Goal: Complete application form

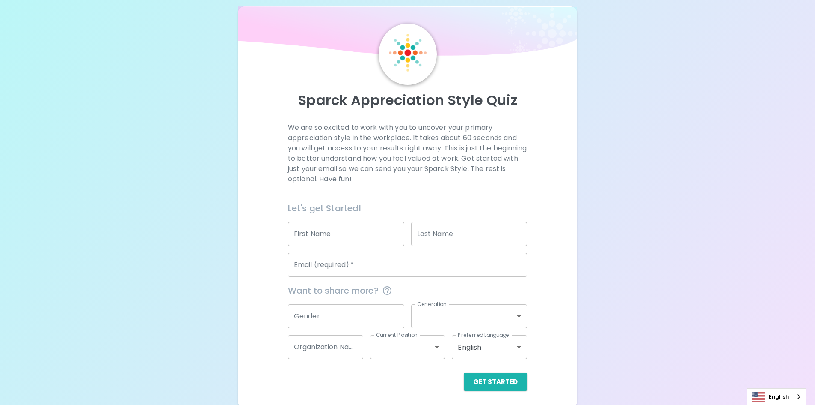
scroll to position [14, 0]
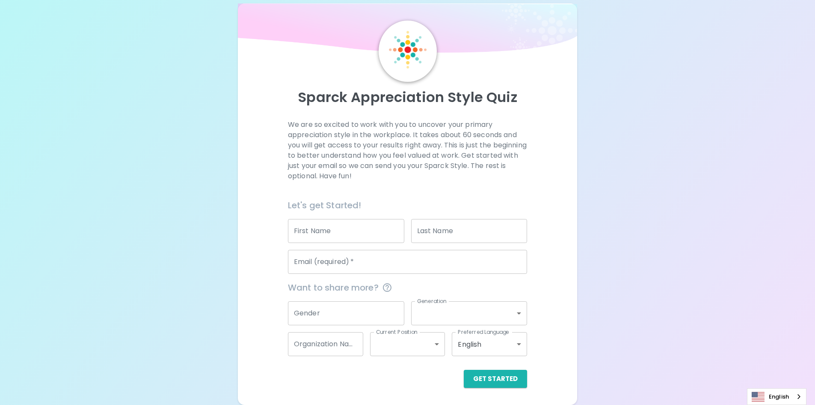
click at [318, 236] on input "First Name" at bounding box center [346, 231] width 116 height 24
type input "[PERSON_NAME]"
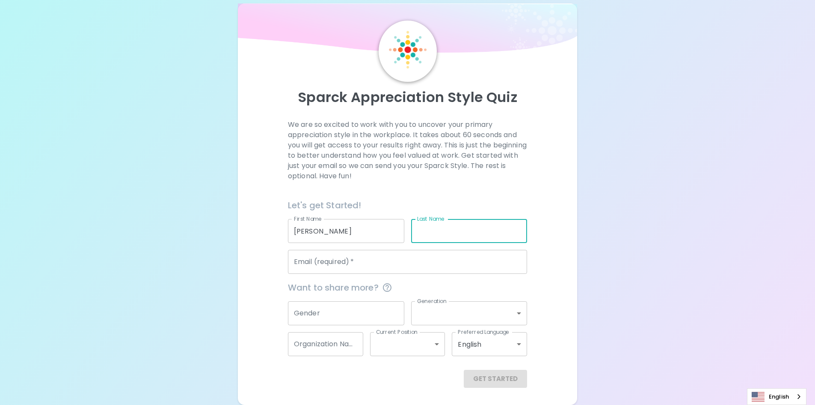
click at [447, 229] on input "Last Name" at bounding box center [469, 231] width 116 height 24
type input "[PERSON_NAME]"
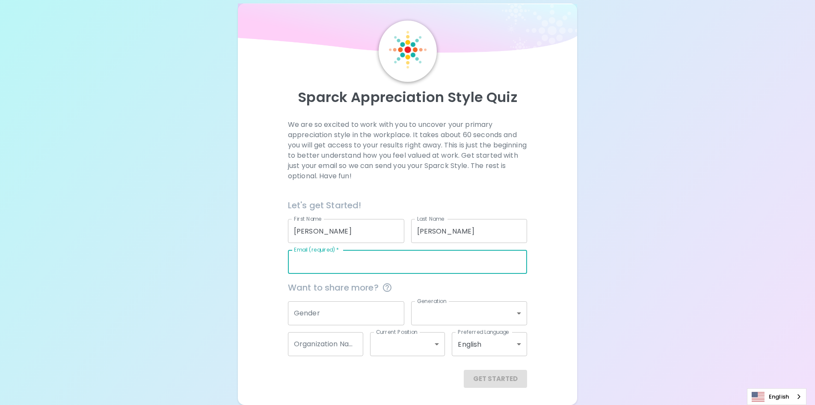
click at [360, 262] on input "Email (required)   *" at bounding box center [407, 262] width 239 height 24
type input "[PERSON_NAME][EMAIL_ADDRESS][DOMAIN_NAME]"
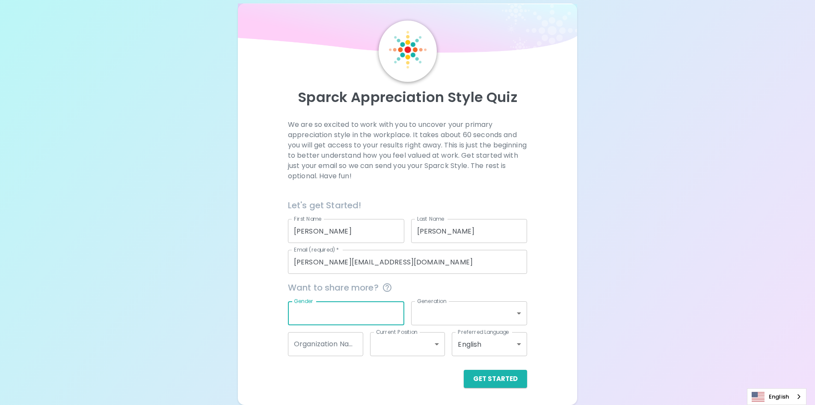
click at [312, 313] on input "Gender" at bounding box center [346, 313] width 116 height 24
type input "[DEMOGRAPHIC_DATA]"
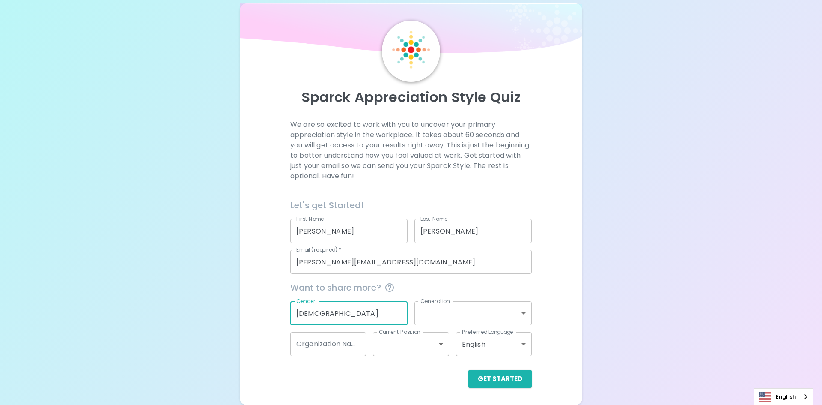
click at [429, 318] on body "Sparck Appreciation Style Quiz We are so excited to work with you to uncover yo…" at bounding box center [411, 195] width 822 height 418
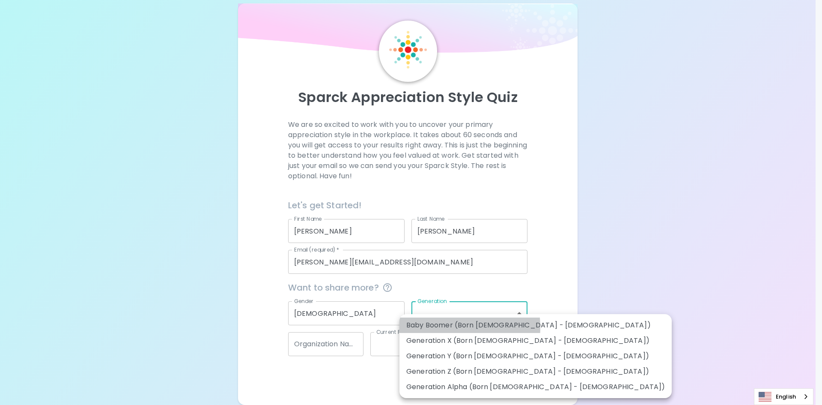
click at [425, 327] on li "Baby Boomer (Born [DEMOGRAPHIC_DATA] - [DEMOGRAPHIC_DATA])" at bounding box center [535, 324] width 272 height 15
type input "baby_boomer"
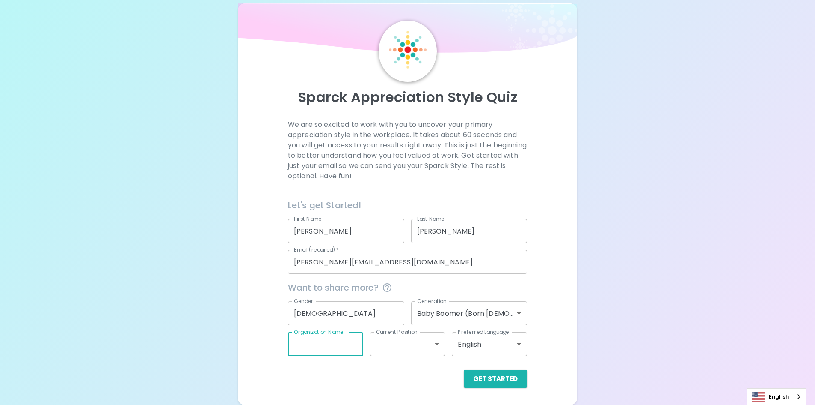
click at [321, 351] on input "Organization Name" at bounding box center [325, 344] width 75 height 24
type input "[PERSON_NAME] Financial Planning"
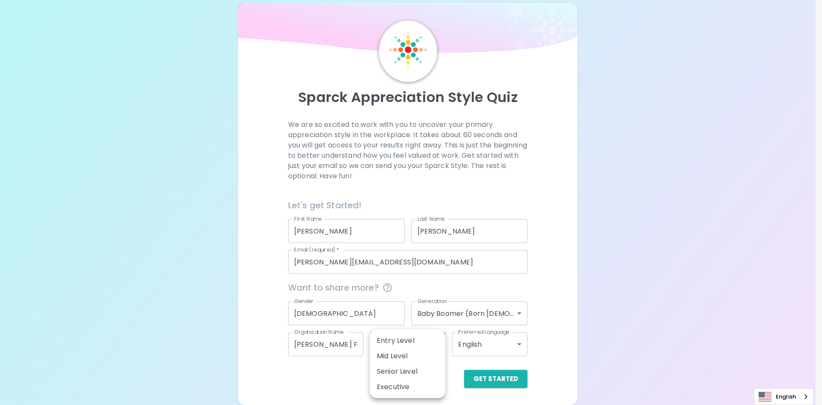
click at [434, 346] on body "Sparck Appreciation Style Quiz We are so excited to work with you to uncover yo…" at bounding box center [411, 195] width 822 height 418
click at [415, 350] on li "Mid Level" at bounding box center [407, 355] width 75 height 15
type input "mid_level"
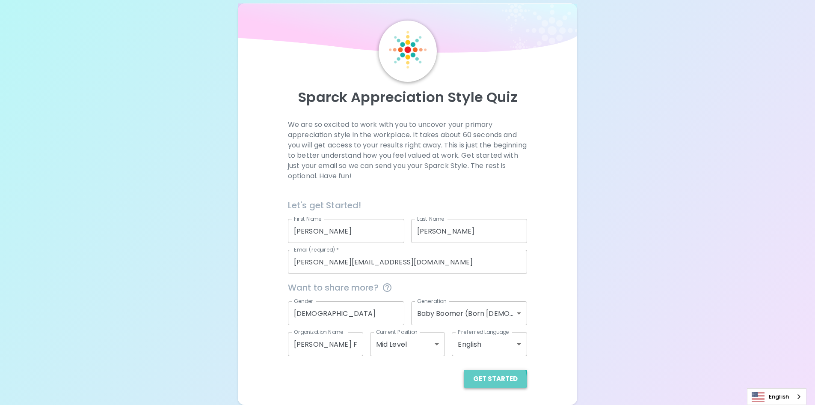
click at [492, 381] on button "Get Started" at bounding box center [495, 378] width 63 height 18
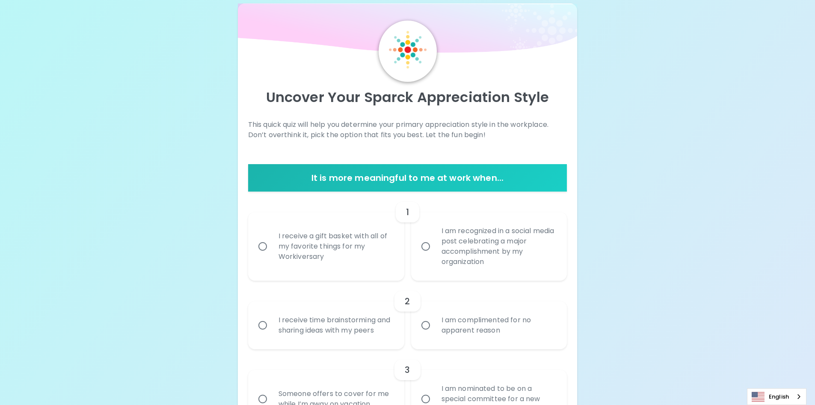
click at [259, 247] on input "I receive a gift basket with all of my favorite things for my Workiversary" at bounding box center [263, 246] width 18 height 18
radio input "true"
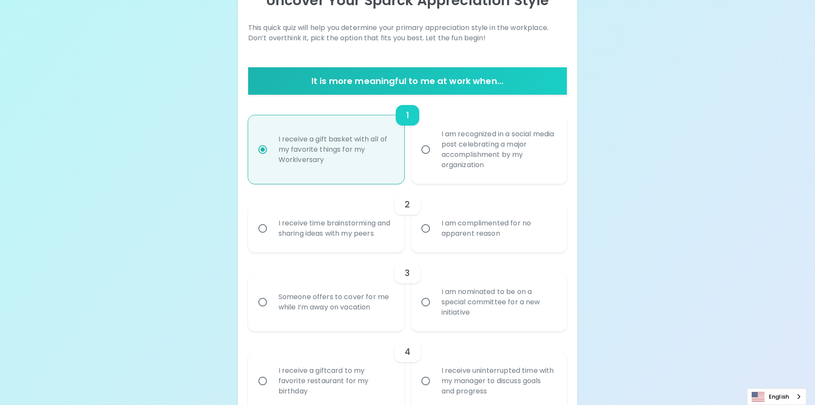
scroll to position [168, 0]
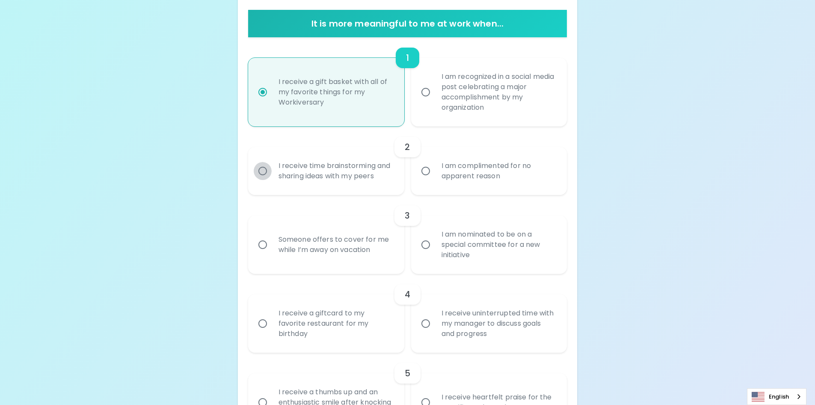
click at [264, 169] on input "I receive time brainstorming and sharing ideas with my peers" at bounding box center [263, 171] width 18 height 18
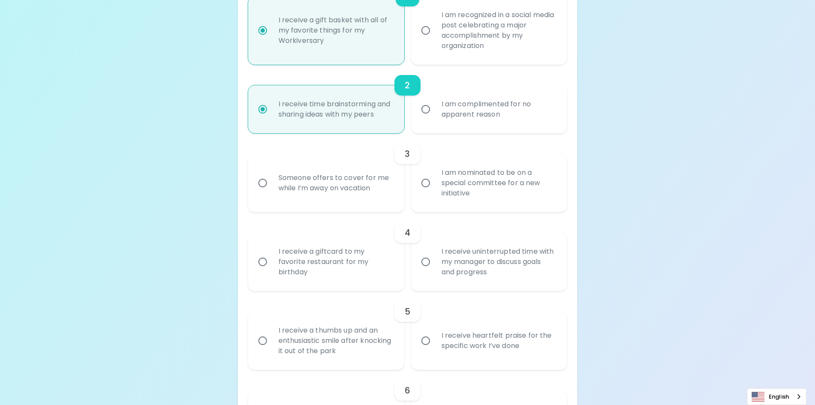
scroll to position [236, 0]
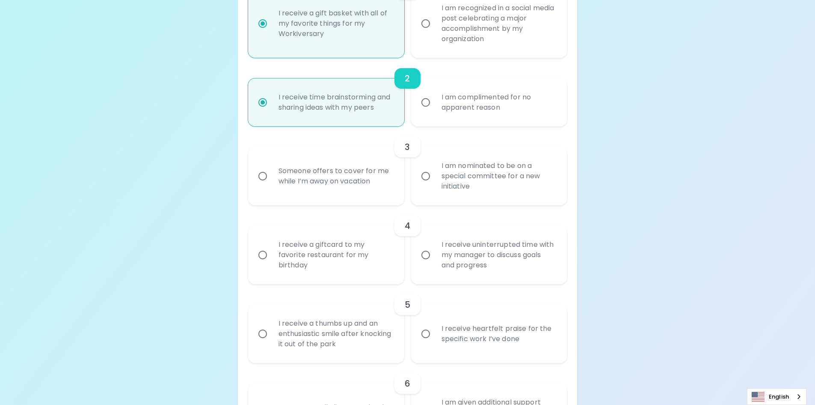
radio input "true"
click at [418, 179] on input "I am nominated to be on a special committee for a new initiative" at bounding box center [426, 176] width 18 height 18
radio input "false"
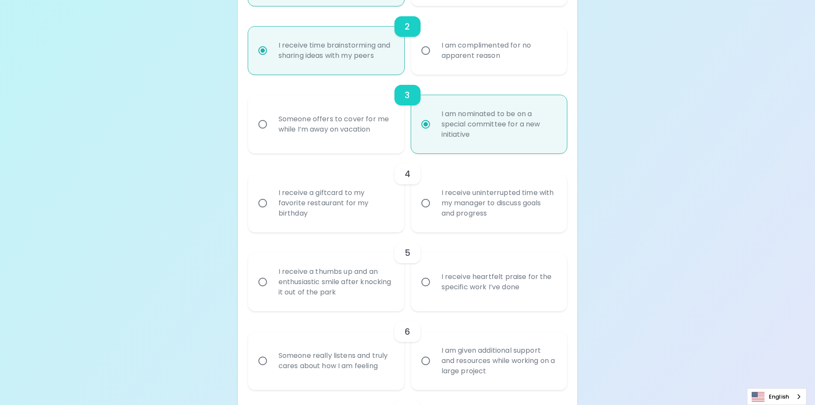
scroll to position [305, 0]
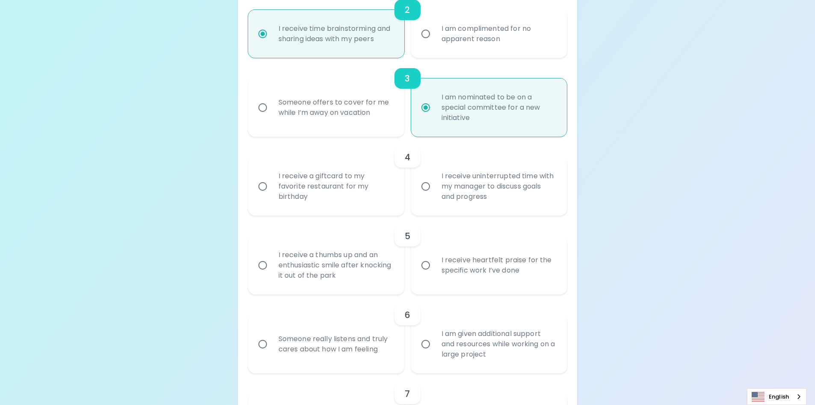
radio input "true"
click at [265, 186] on input "I receive a giftcard to my favorite restaurant for my birthday" at bounding box center [263, 186] width 18 height 18
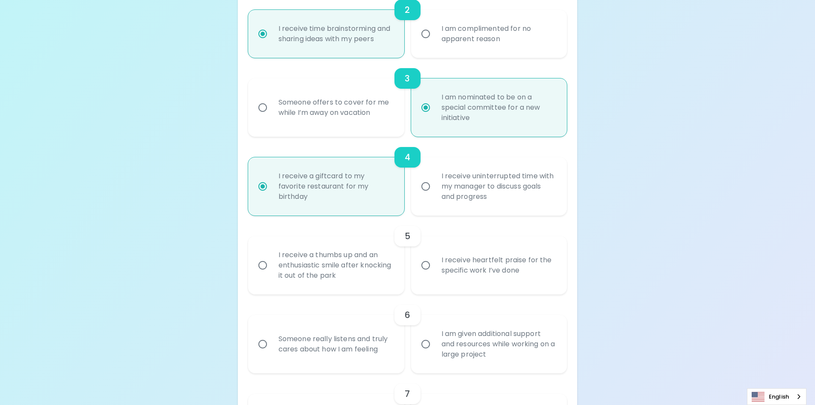
radio input "false"
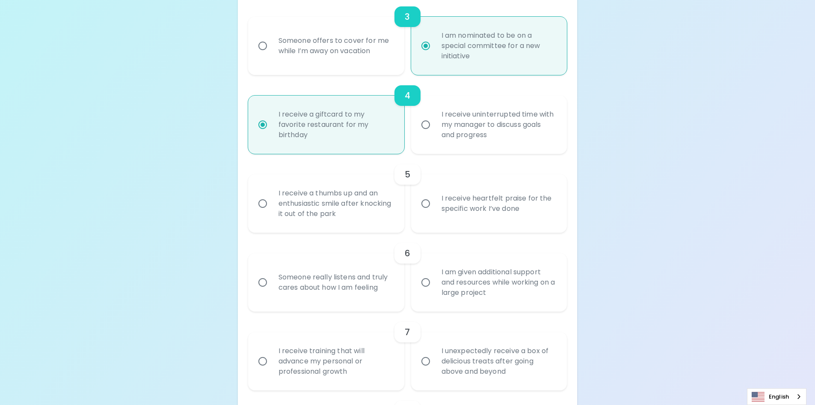
scroll to position [373, 0]
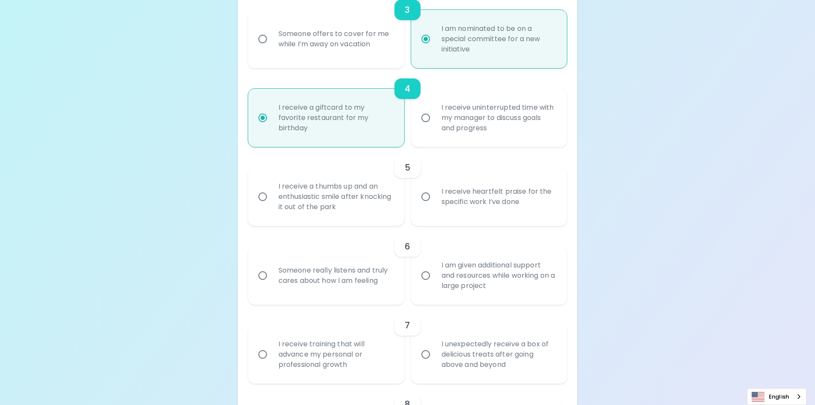
radio input "true"
click at [426, 199] on input "I receive heartfelt praise for the specific work I’ve done" at bounding box center [426, 196] width 18 height 18
radio input "false"
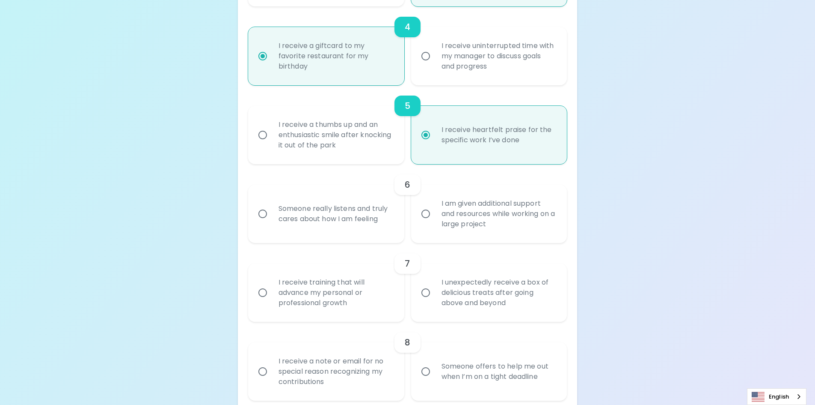
scroll to position [442, 0]
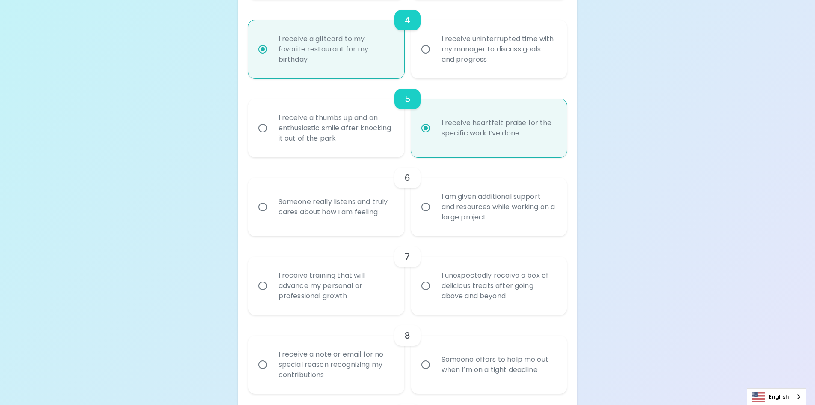
radio input "true"
click at [422, 208] on input "I am given additional support and resources while working on a large project" at bounding box center [426, 207] width 18 height 18
radio input "false"
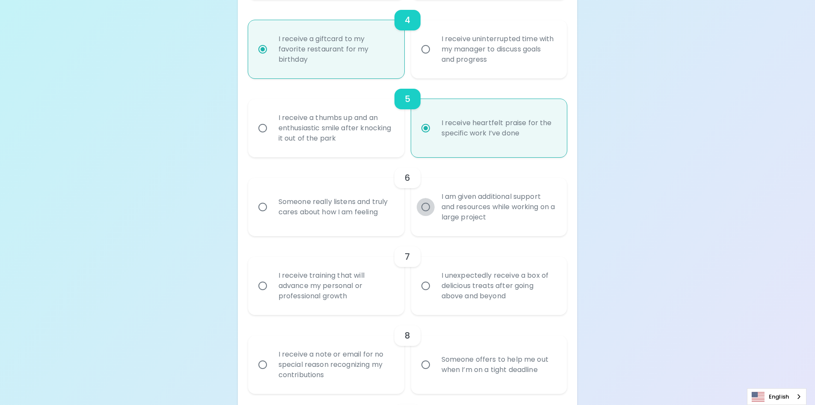
radio input "false"
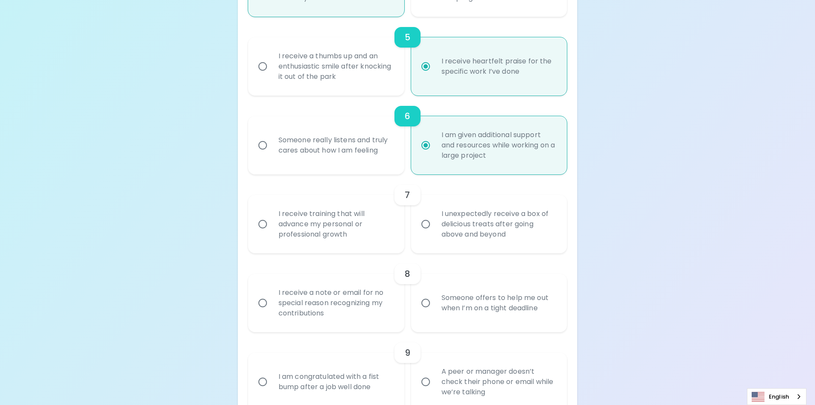
scroll to position [510, 0]
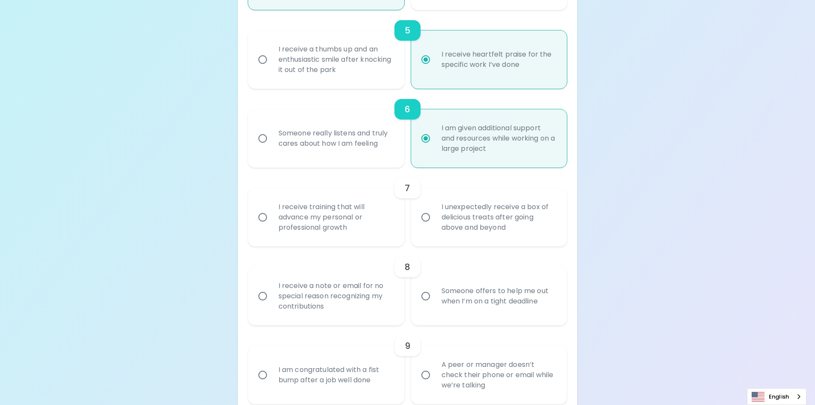
radio input "true"
drag, startPoint x: 263, startPoint y: 215, endPoint x: 291, endPoint y: 220, distance: 27.9
click at [266, 215] on input "I receive training that will advance my personal or professional growth" at bounding box center [263, 217] width 18 height 18
radio input "false"
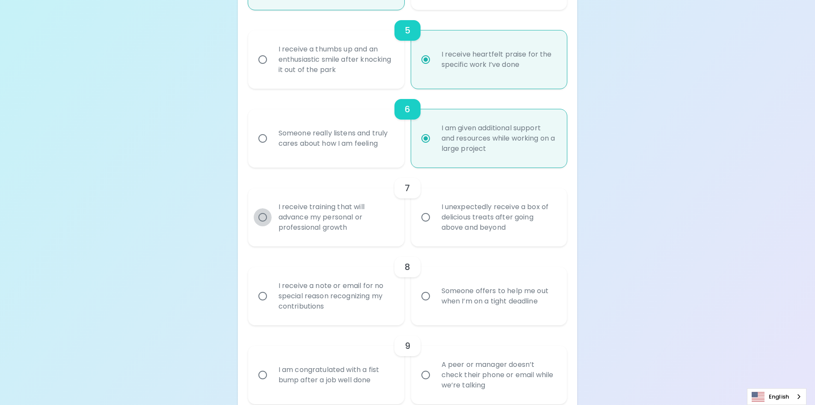
radio input "false"
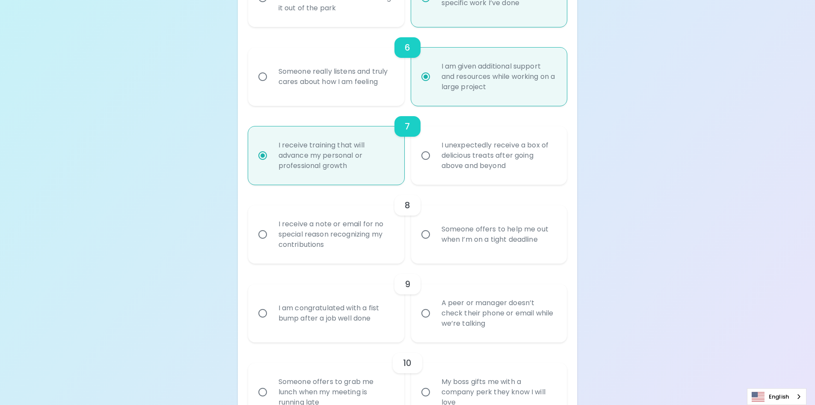
scroll to position [579, 0]
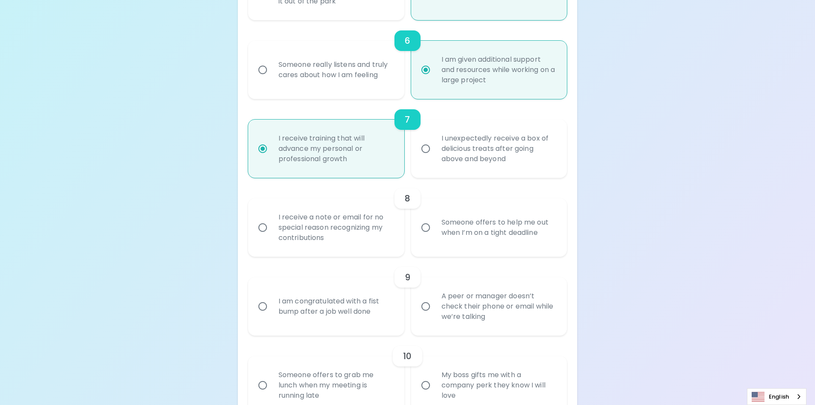
radio input "true"
click at [425, 229] on input "Someone offers to help me out when I’m on a tight deadline" at bounding box center [426, 227] width 18 height 18
radio input "false"
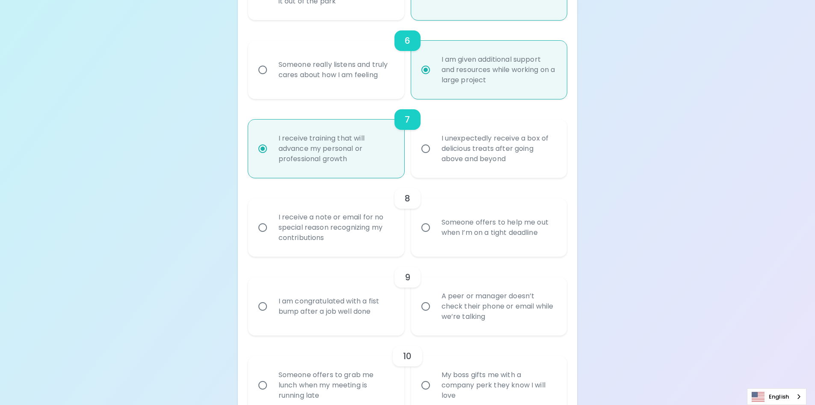
radio input "false"
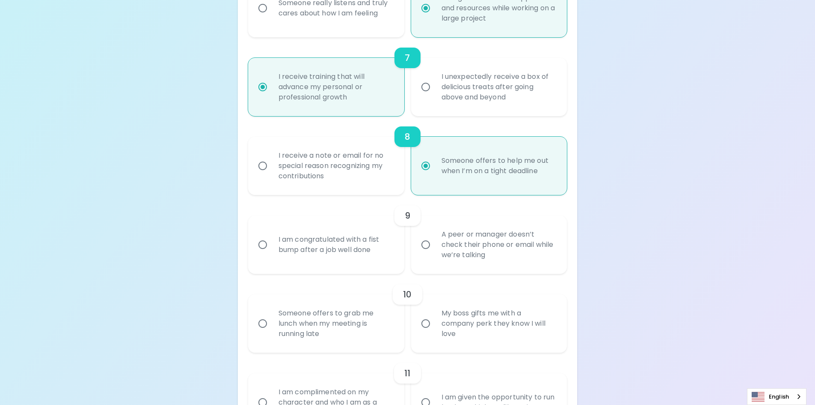
scroll to position [647, 0]
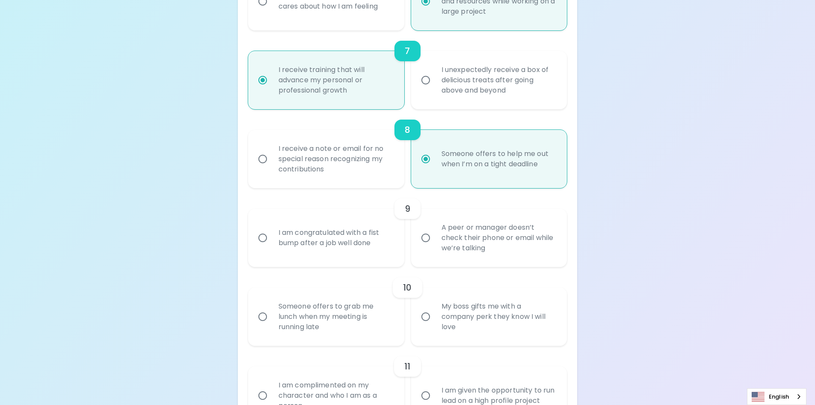
radio input "true"
click at [425, 241] on input "A peer or manager doesn’t check their phone or email while we’re talking" at bounding box center [426, 238] width 18 height 18
radio input "false"
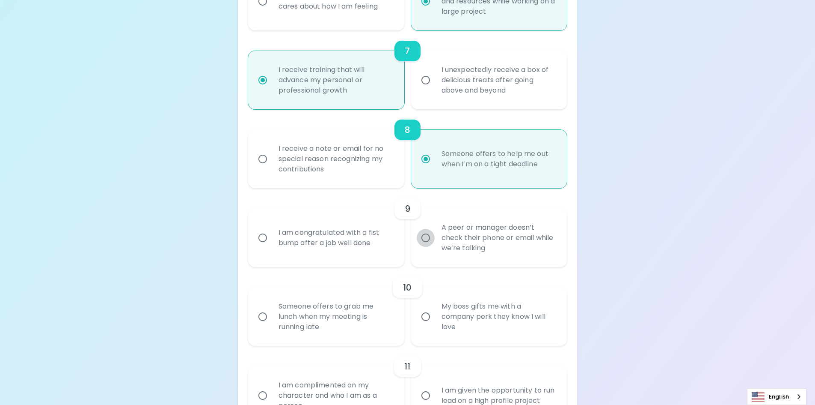
radio input "false"
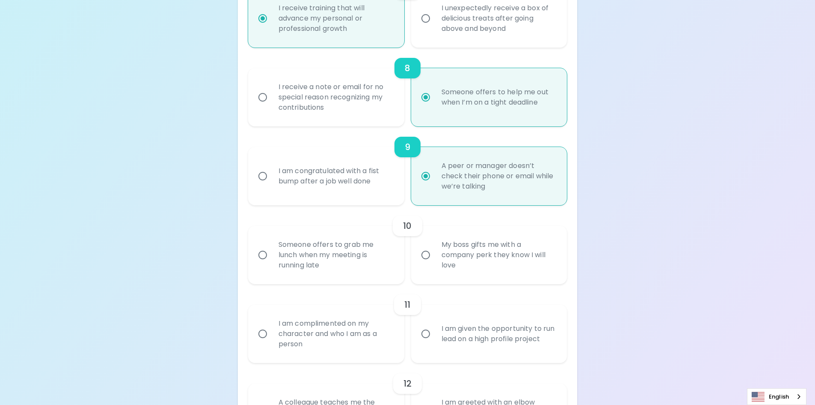
scroll to position [716, 0]
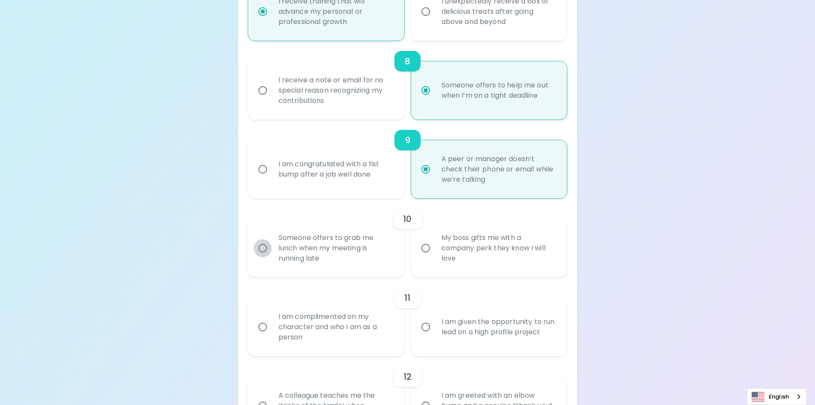
radio input "true"
click at [264, 245] on input "Someone offers to grab me lunch when my meeting is running late" at bounding box center [263, 248] width 18 height 18
radio input "false"
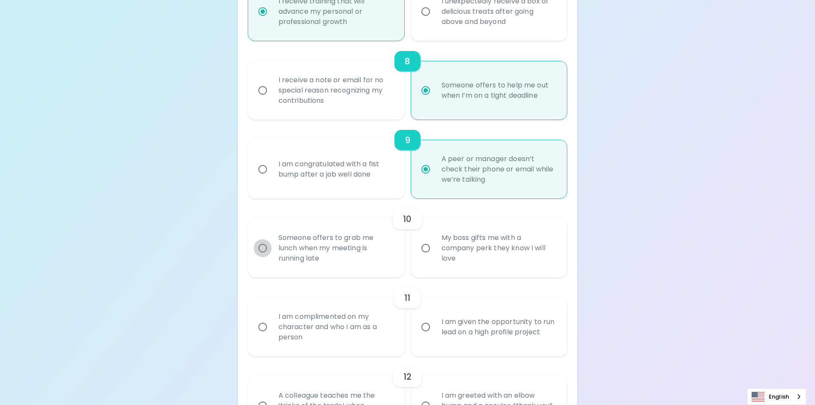
radio input "false"
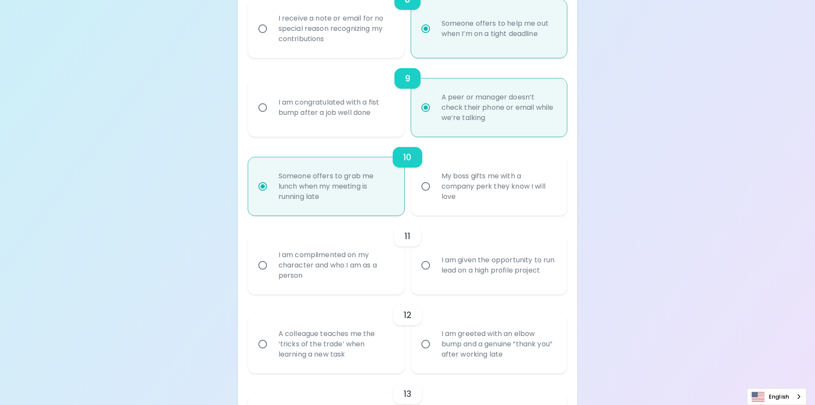
scroll to position [784, 0]
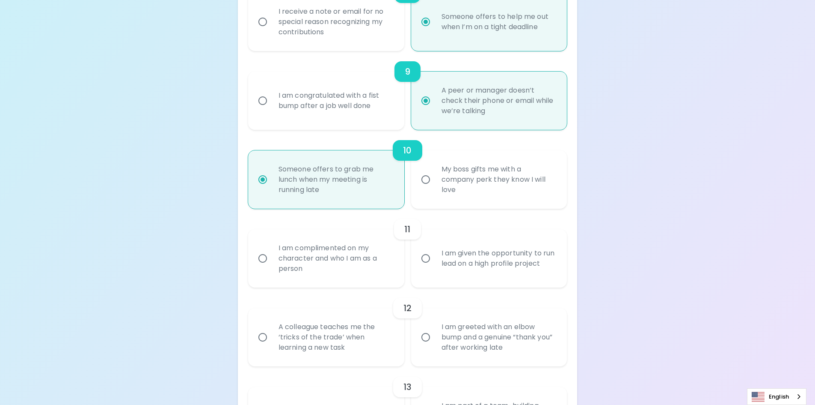
radio input "true"
click at [266, 257] on input "I am complimented on my character and who I am as a person" at bounding box center [263, 258] width 18 height 18
radio input "false"
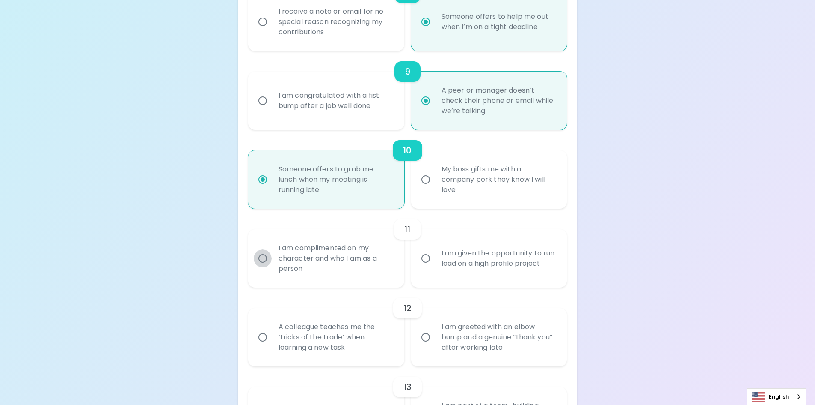
radio input "false"
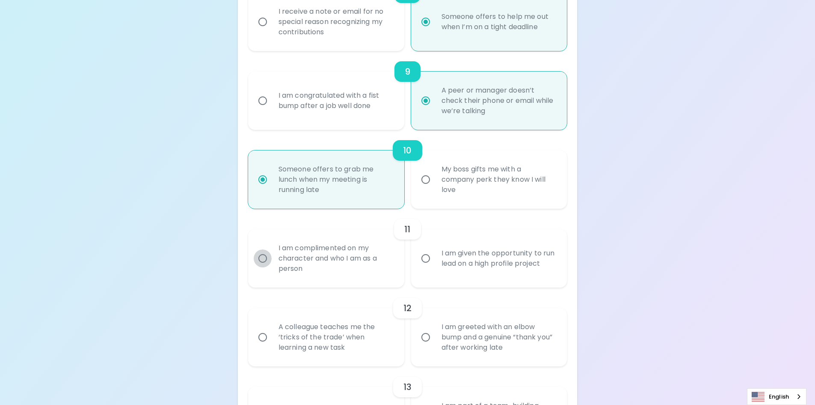
radio input "false"
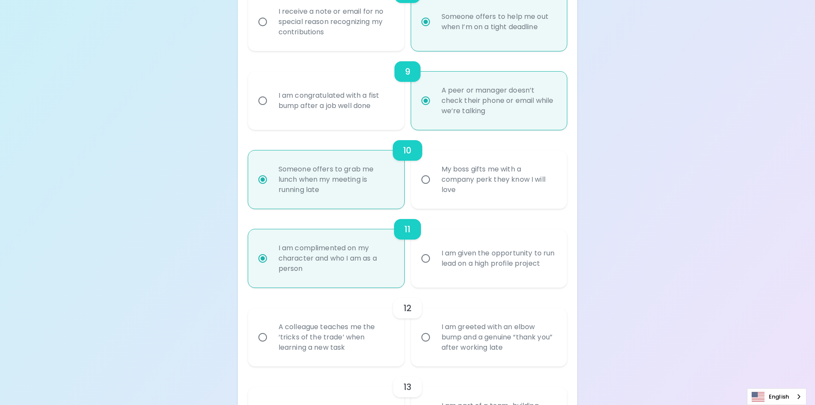
scroll to position [853, 0]
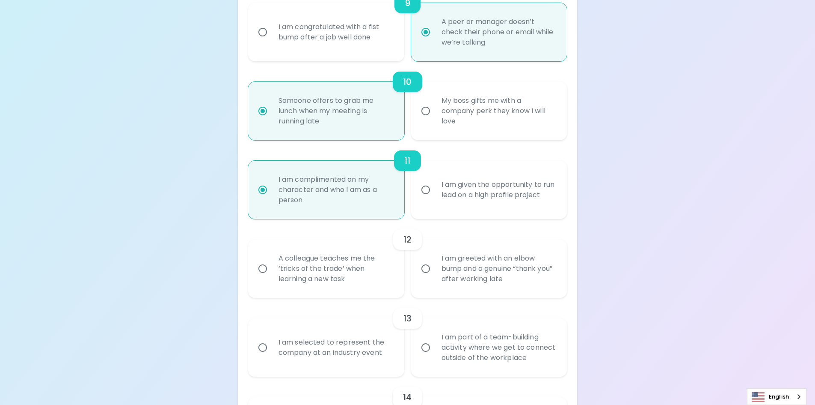
radio input "true"
click at [266, 270] on input "A colleague teaches me the ‘tricks of the trade’ when learning a new task" at bounding box center [263, 268] width 18 height 18
radio input "false"
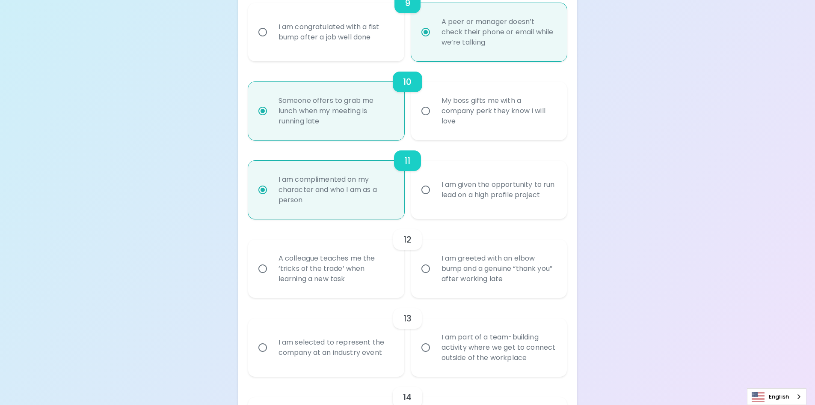
radio input "false"
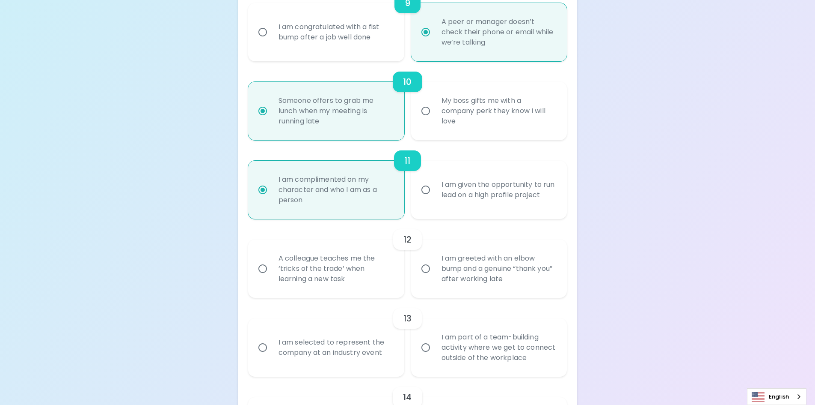
radio input "false"
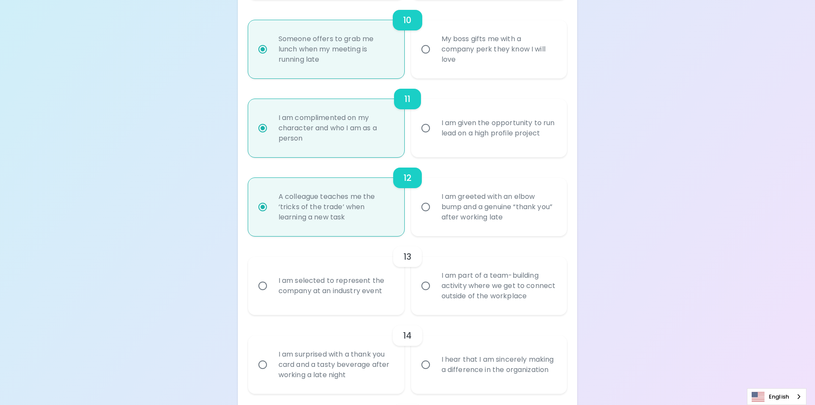
scroll to position [921, 0]
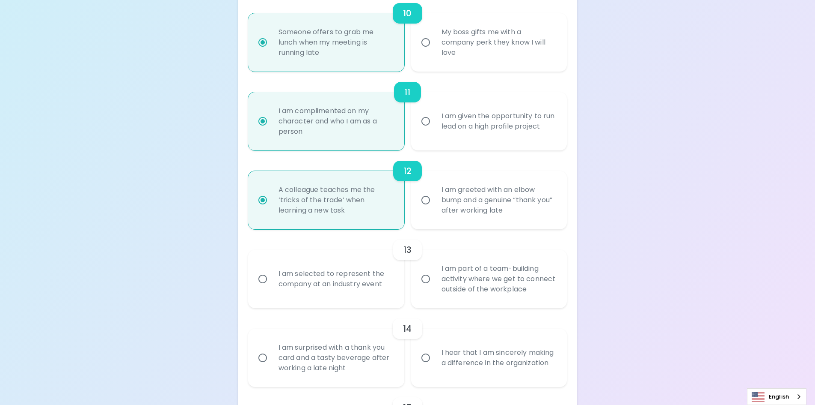
radio input "true"
click at [264, 283] on input "I am selected to represent the company at an industry event" at bounding box center [263, 279] width 18 height 18
radio input "false"
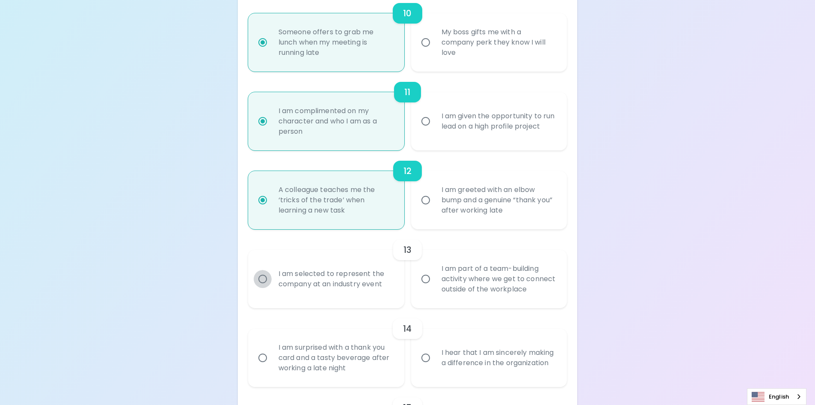
radio input "false"
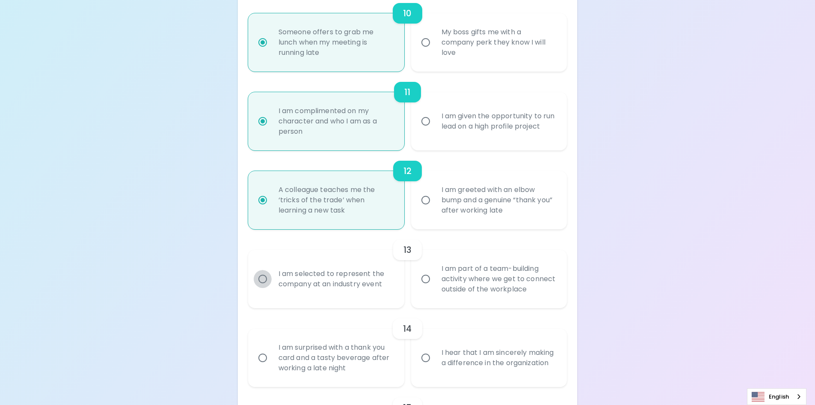
radio input "false"
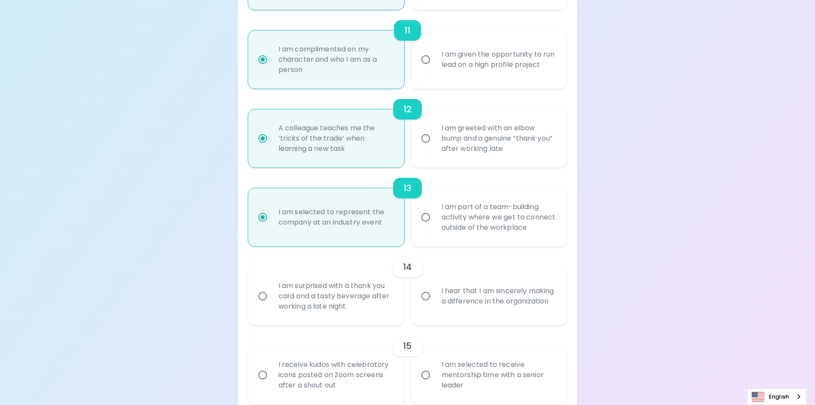
scroll to position [990, 0]
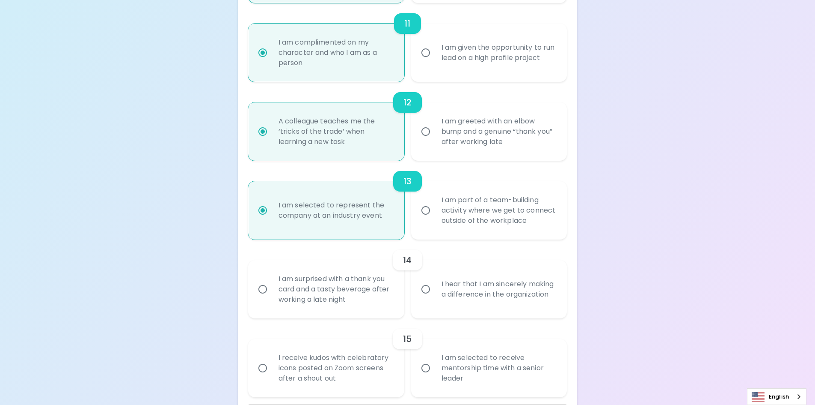
radio input "true"
click at [425, 289] on input "I hear that I am sincerely making a difference in the organization" at bounding box center [426, 289] width 18 height 18
radio input "false"
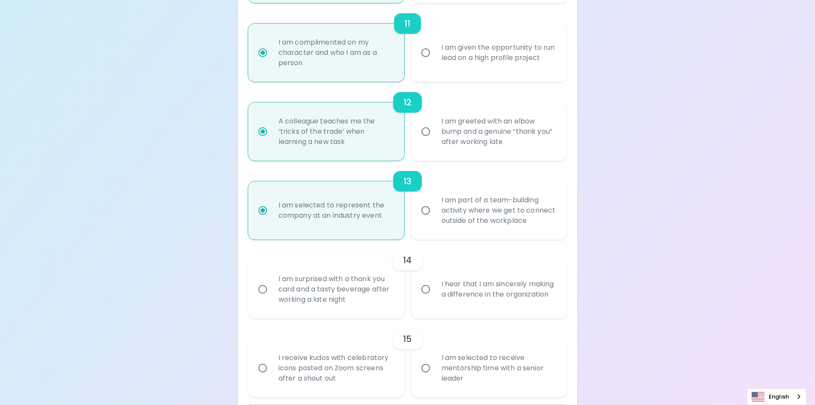
radio input "false"
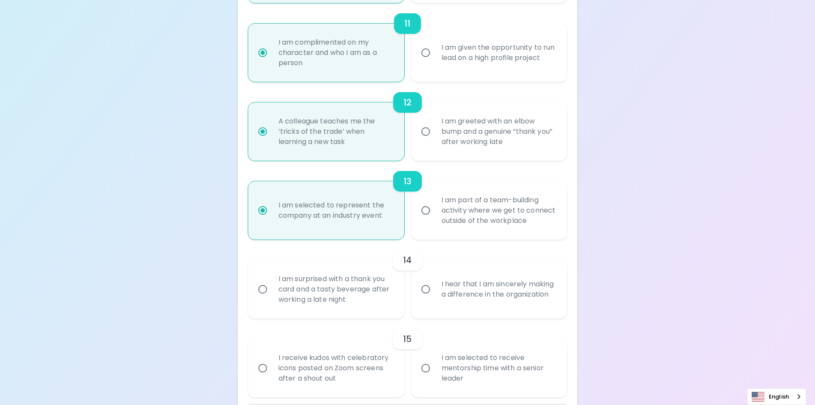
radio input "false"
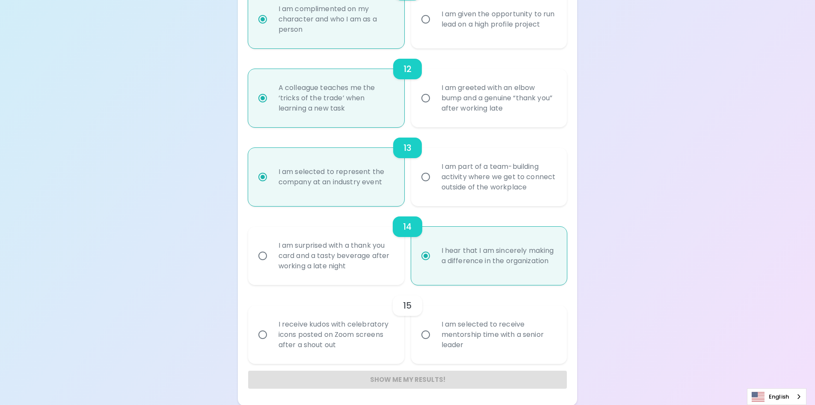
scroll to position [1024, 0]
radio input "true"
click at [426, 335] on input "I am selected to receive mentorship time with a senior leader" at bounding box center [426, 333] width 18 height 18
radio input "false"
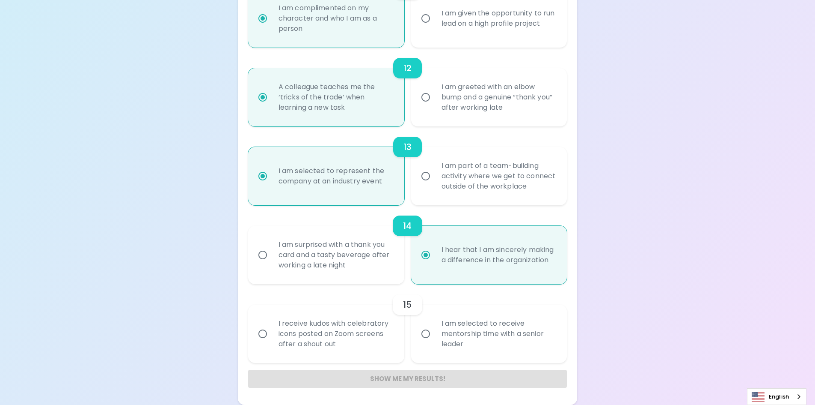
radio input "false"
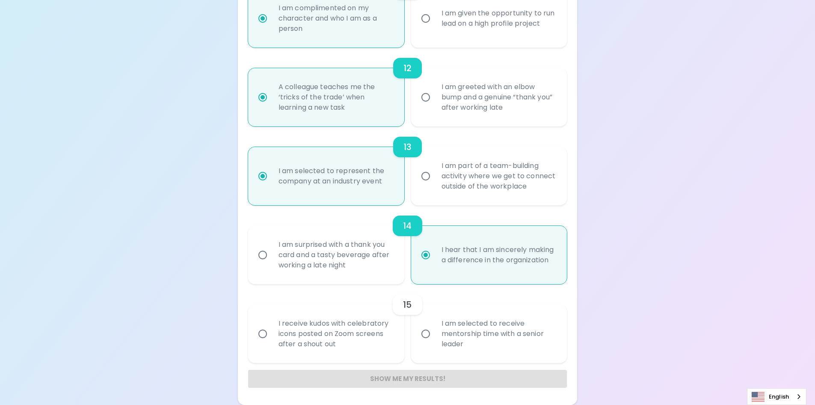
radio input "false"
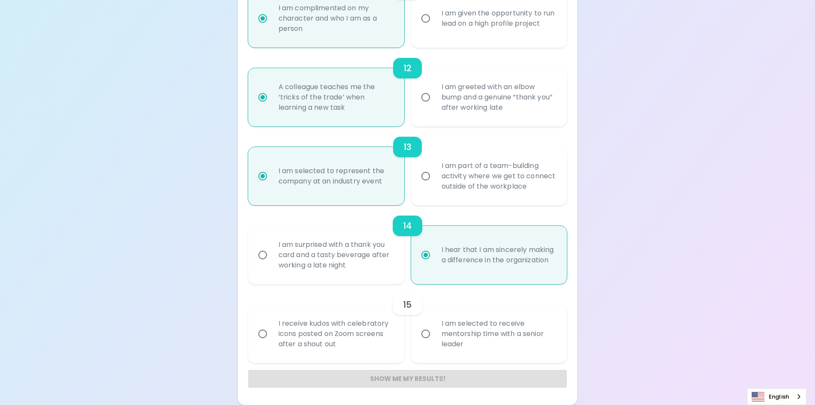
radio input "false"
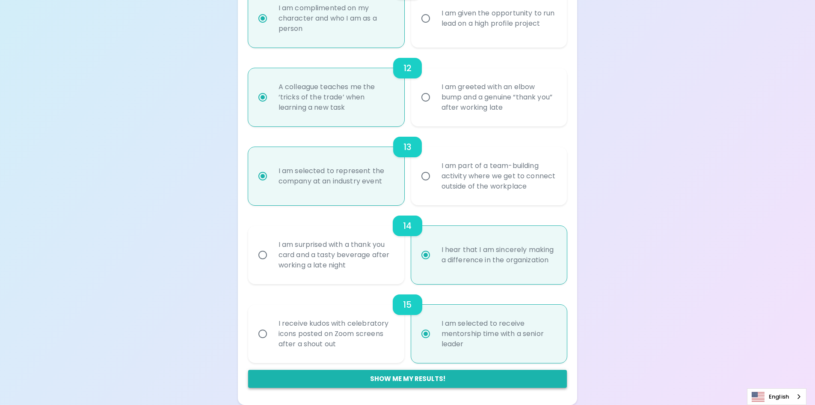
radio input "true"
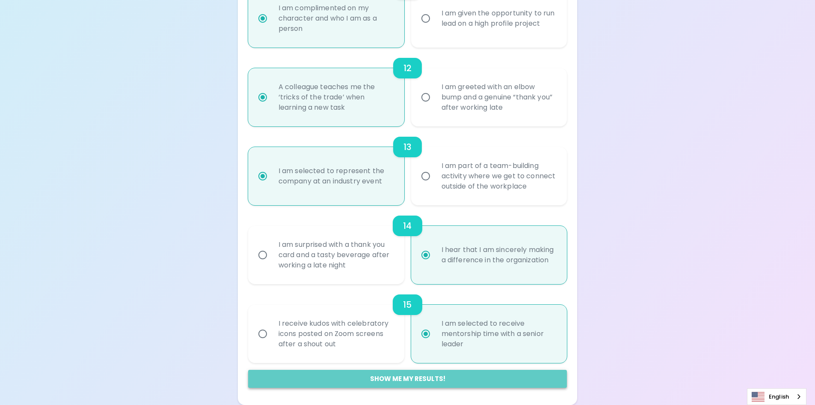
click at [425, 378] on button "Show me my results!" at bounding box center [407, 378] width 319 height 18
radio input "false"
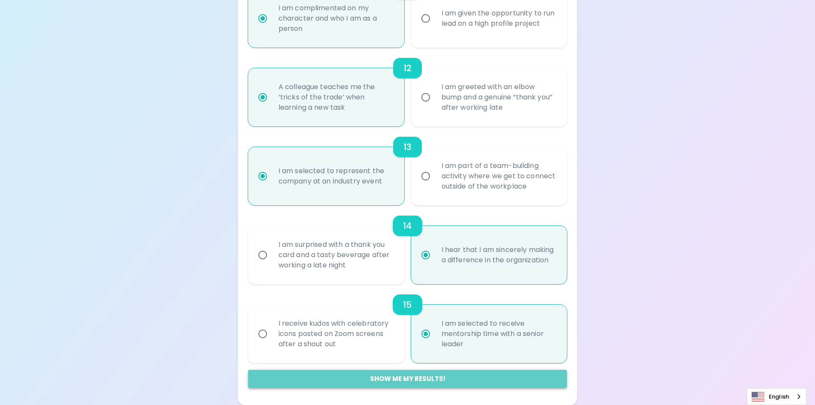
radio input "false"
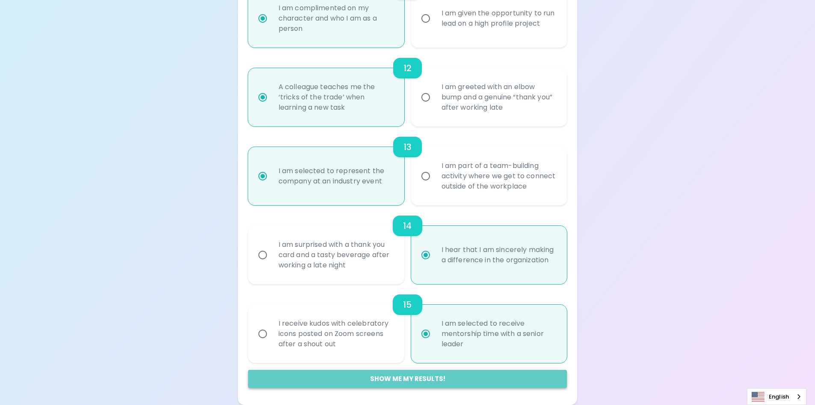
radio input "false"
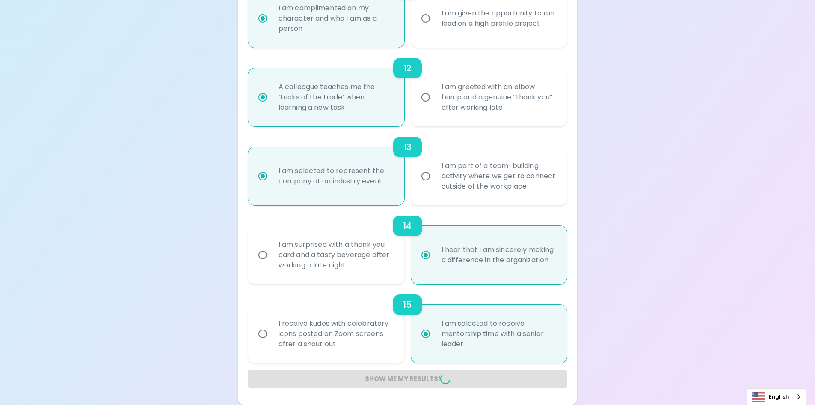
radio input "false"
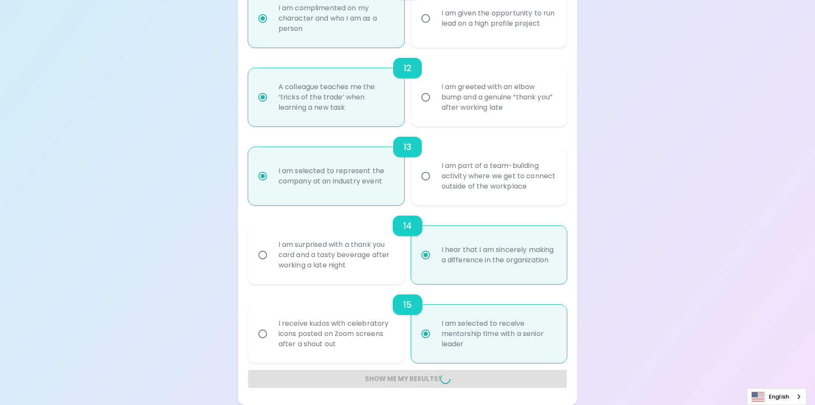
radio input "false"
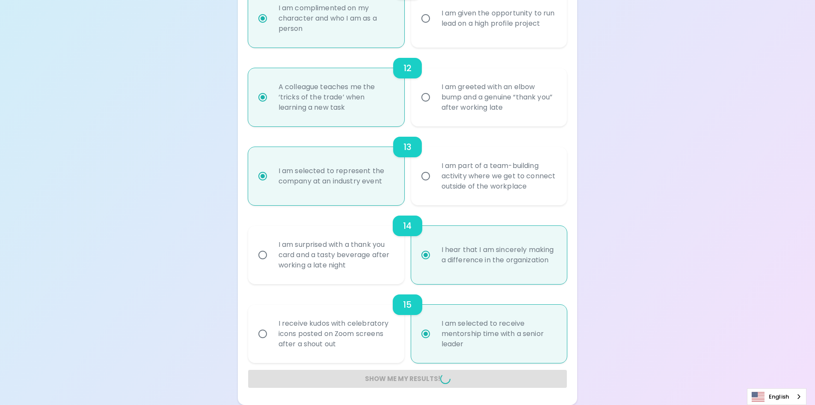
radio input "false"
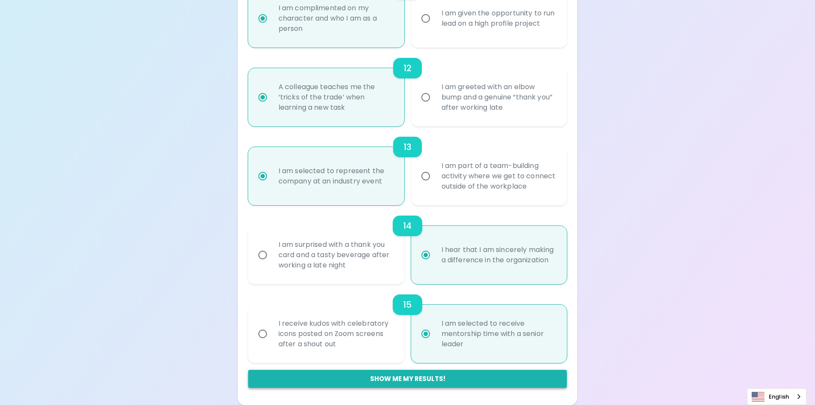
scroll to position [538, 0]
